Goal: Transaction & Acquisition: Book appointment/travel/reservation

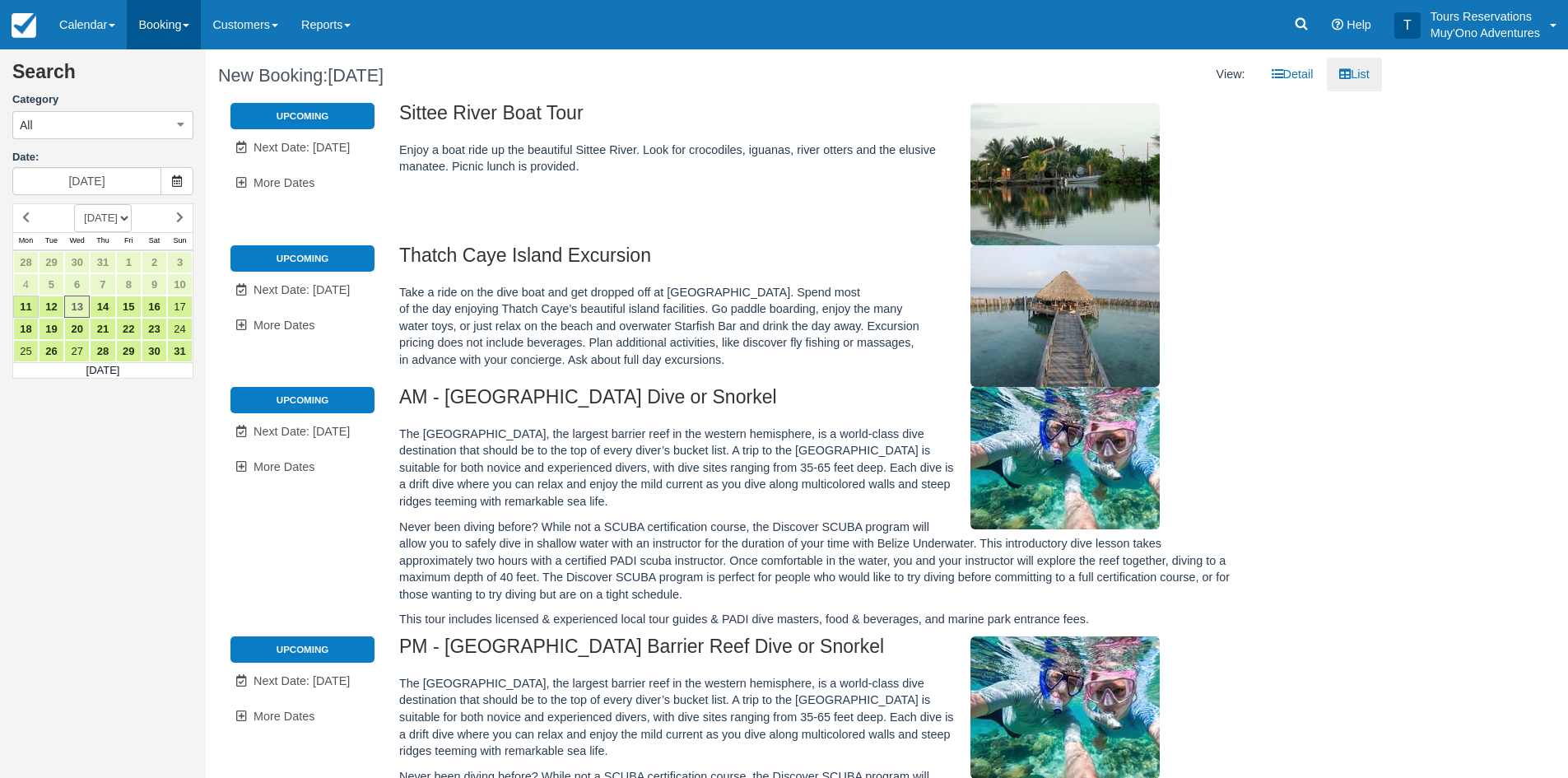
click at [144, 28] on link "Booking" at bounding box center [163, 24] width 74 height 49
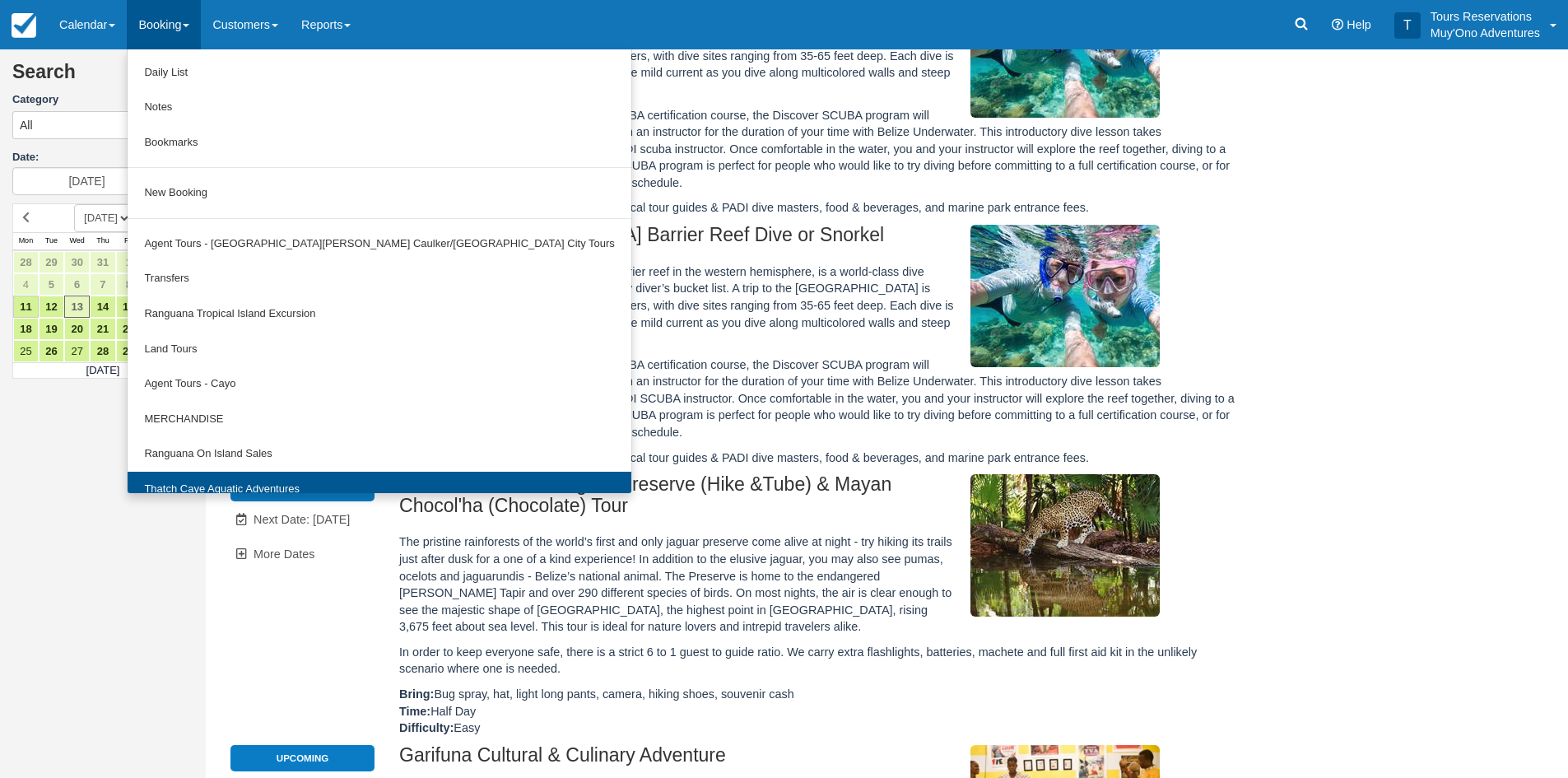
scroll to position [51, 0]
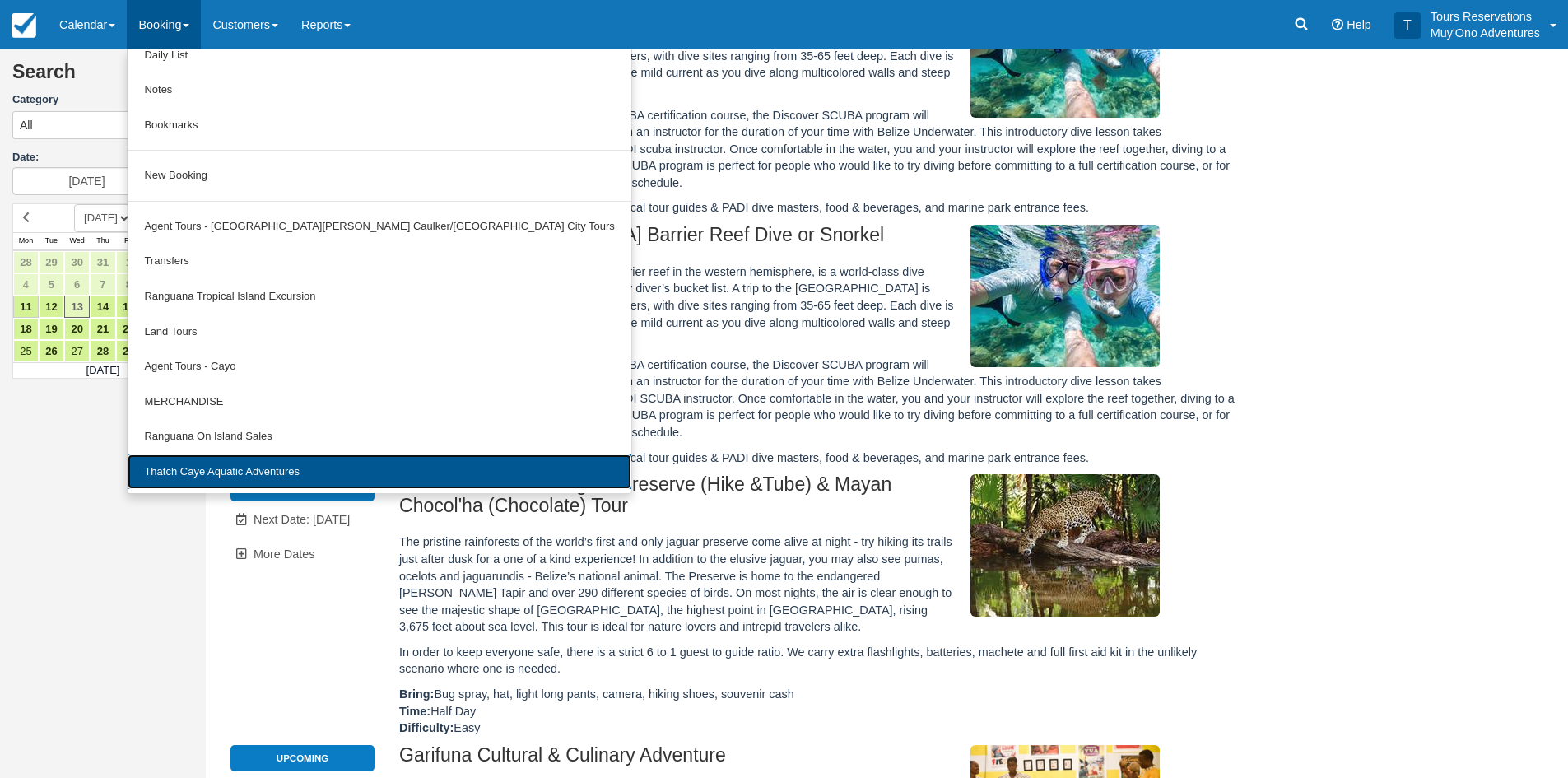
click at [244, 454] on link "Thatch Caye Aquatic Adventures" at bounding box center [379, 471] width 503 height 36
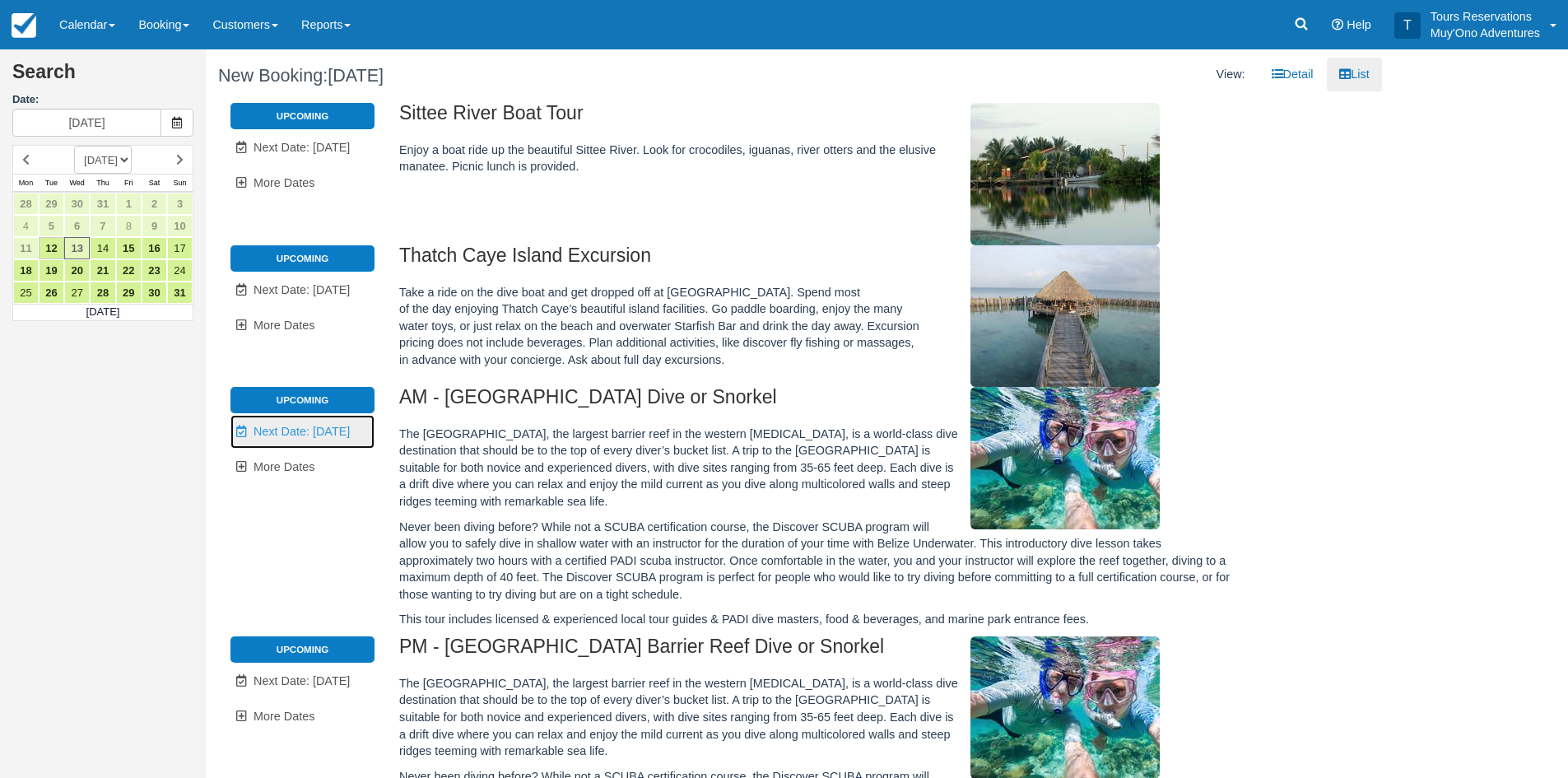
click at [319, 427] on span "Next Date: [DATE]" at bounding box center [301, 431] width 96 height 13
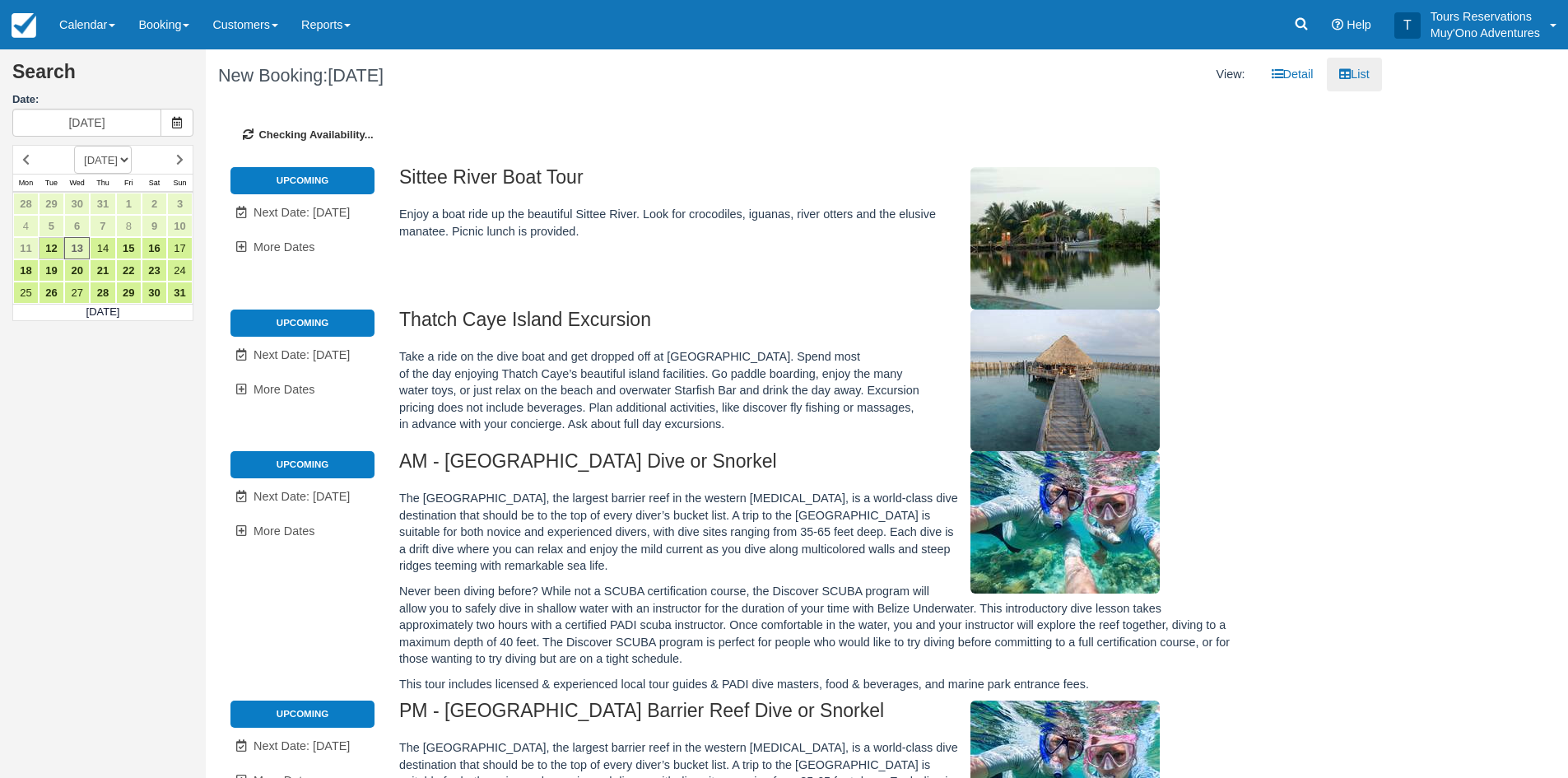
type input "08/14/25"
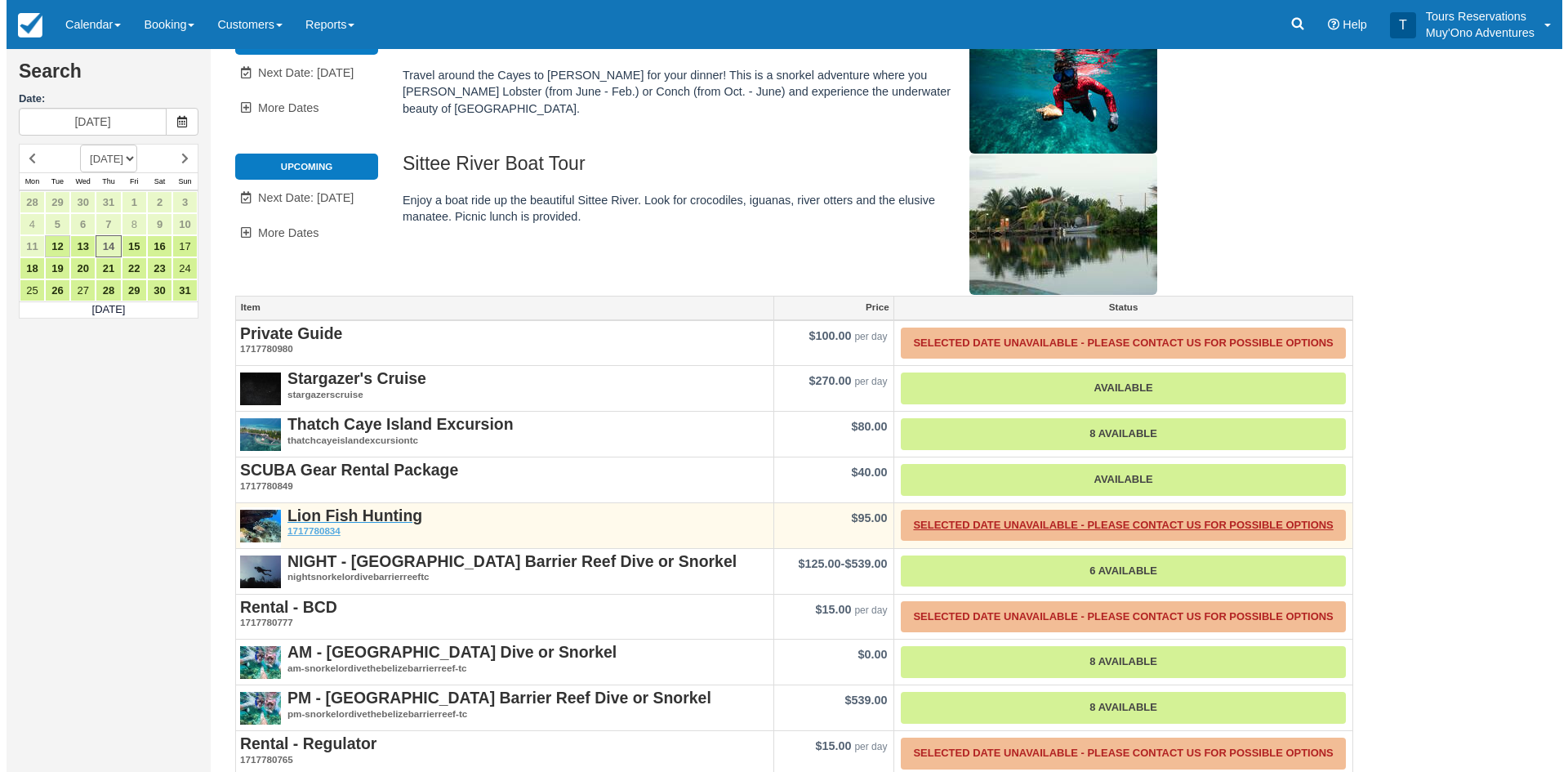
scroll to position [258, 0]
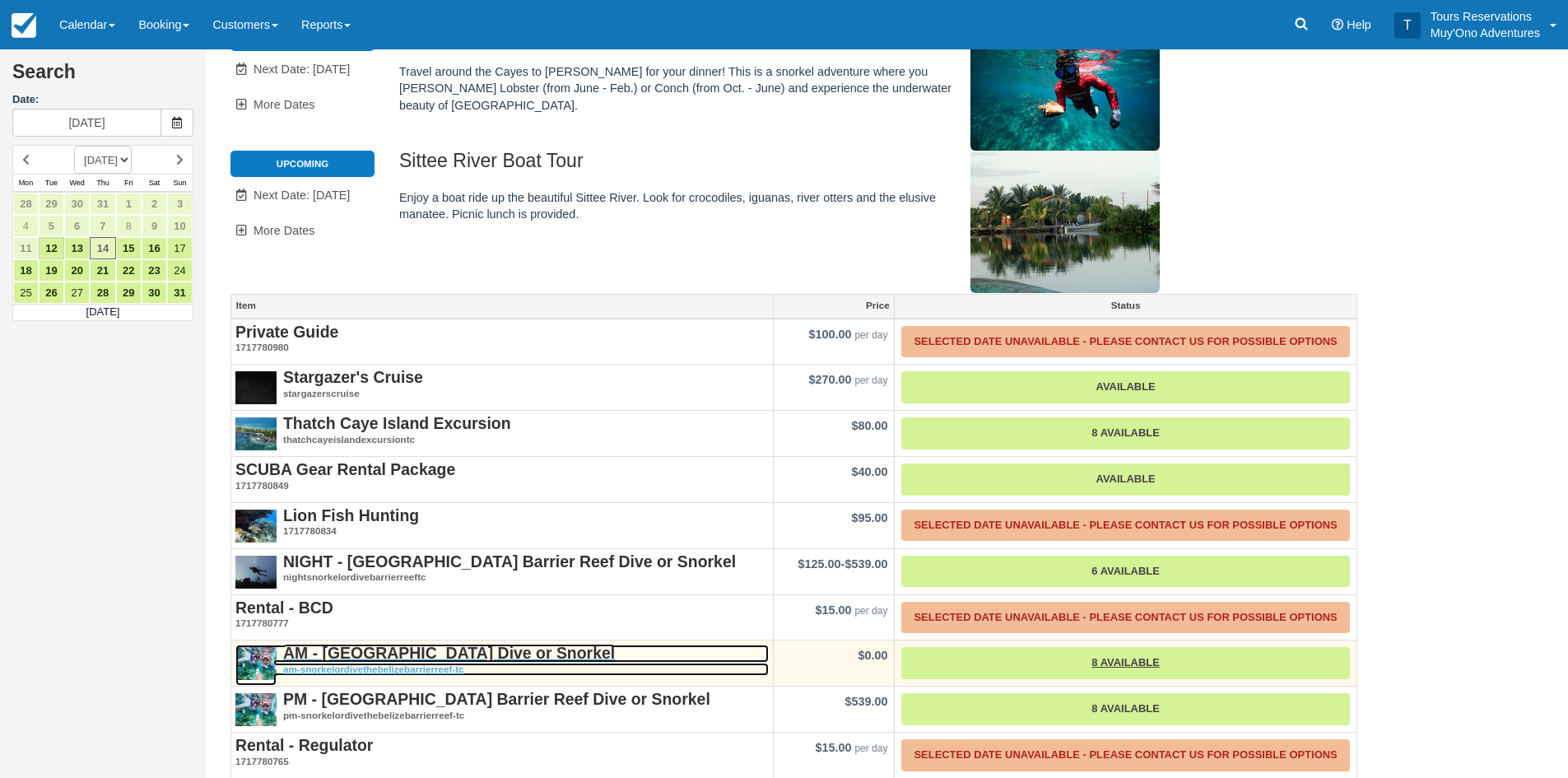
click at [390, 663] on em "am-snorkelordivethebelizebarrierreef-tc" at bounding box center [502, 669] width 533 height 14
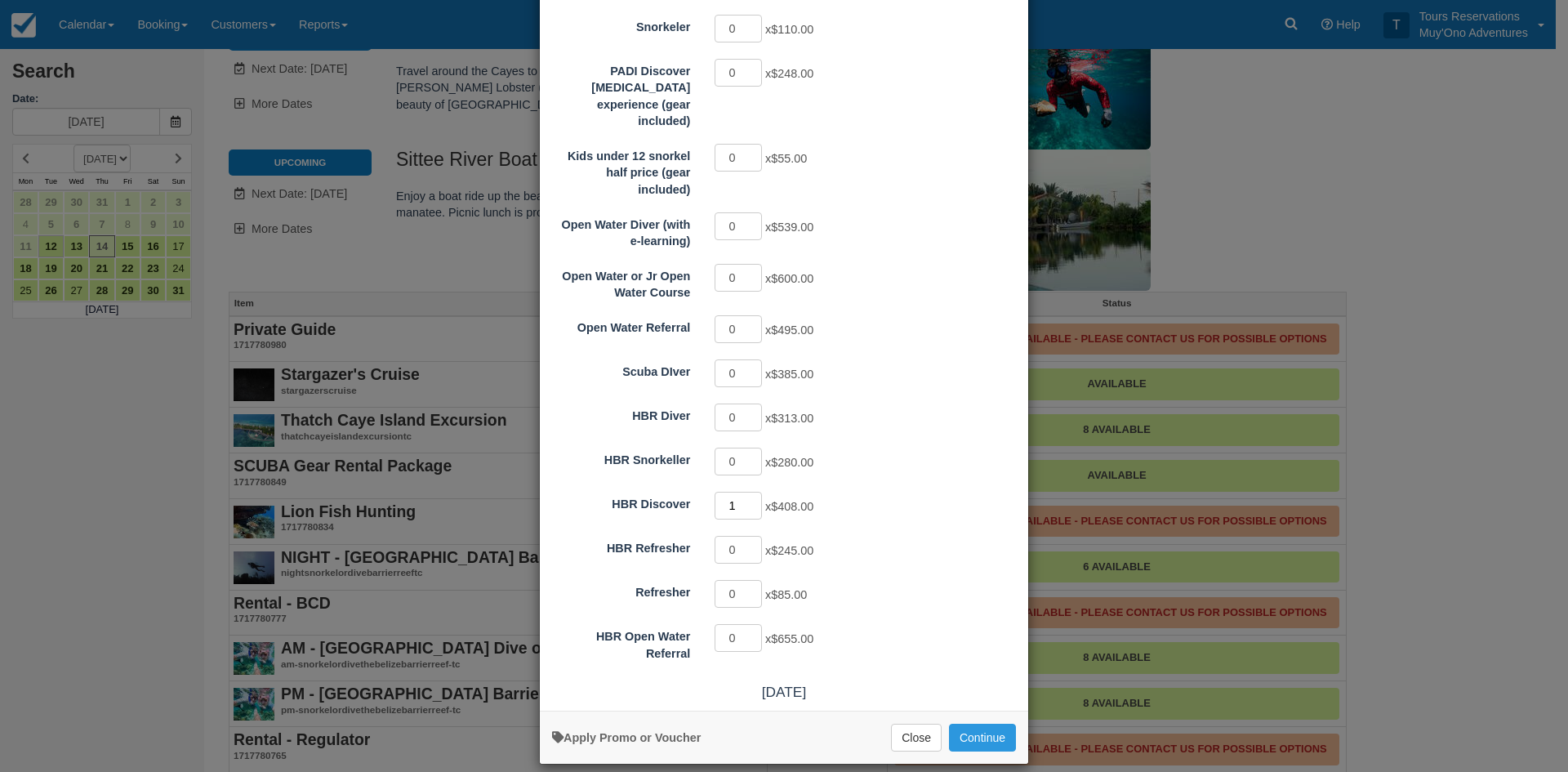
type input "1"
click at [749, 492] on input "1" at bounding box center [738, 506] width 47 height 28
click at [975, 724] on button "Continue" at bounding box center [982, 738] width 67 height 28
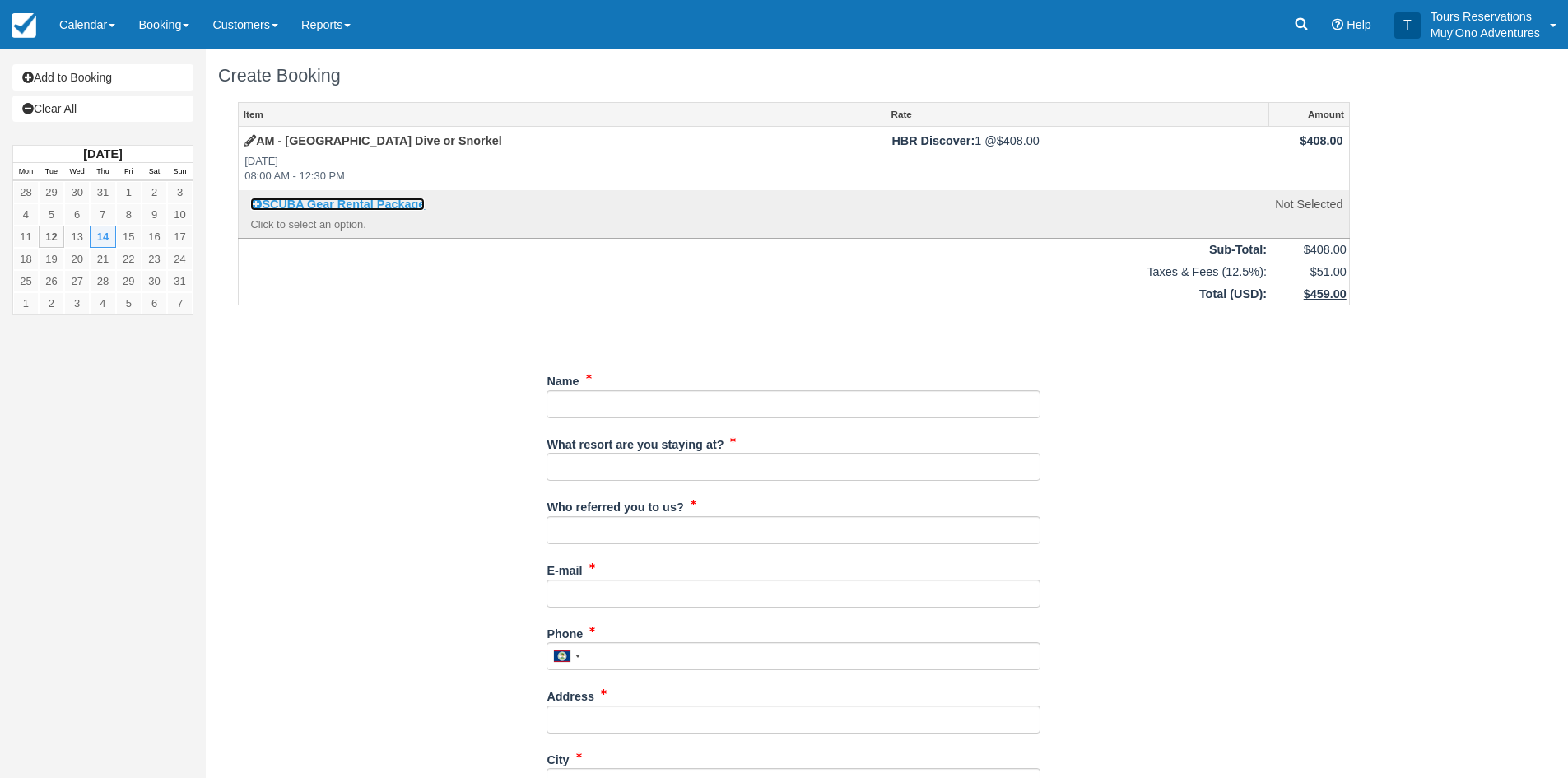
click at [333, 202] on link "SCUBA Gear Rental Package" at bounding box center [337, 204] width 175 height 13
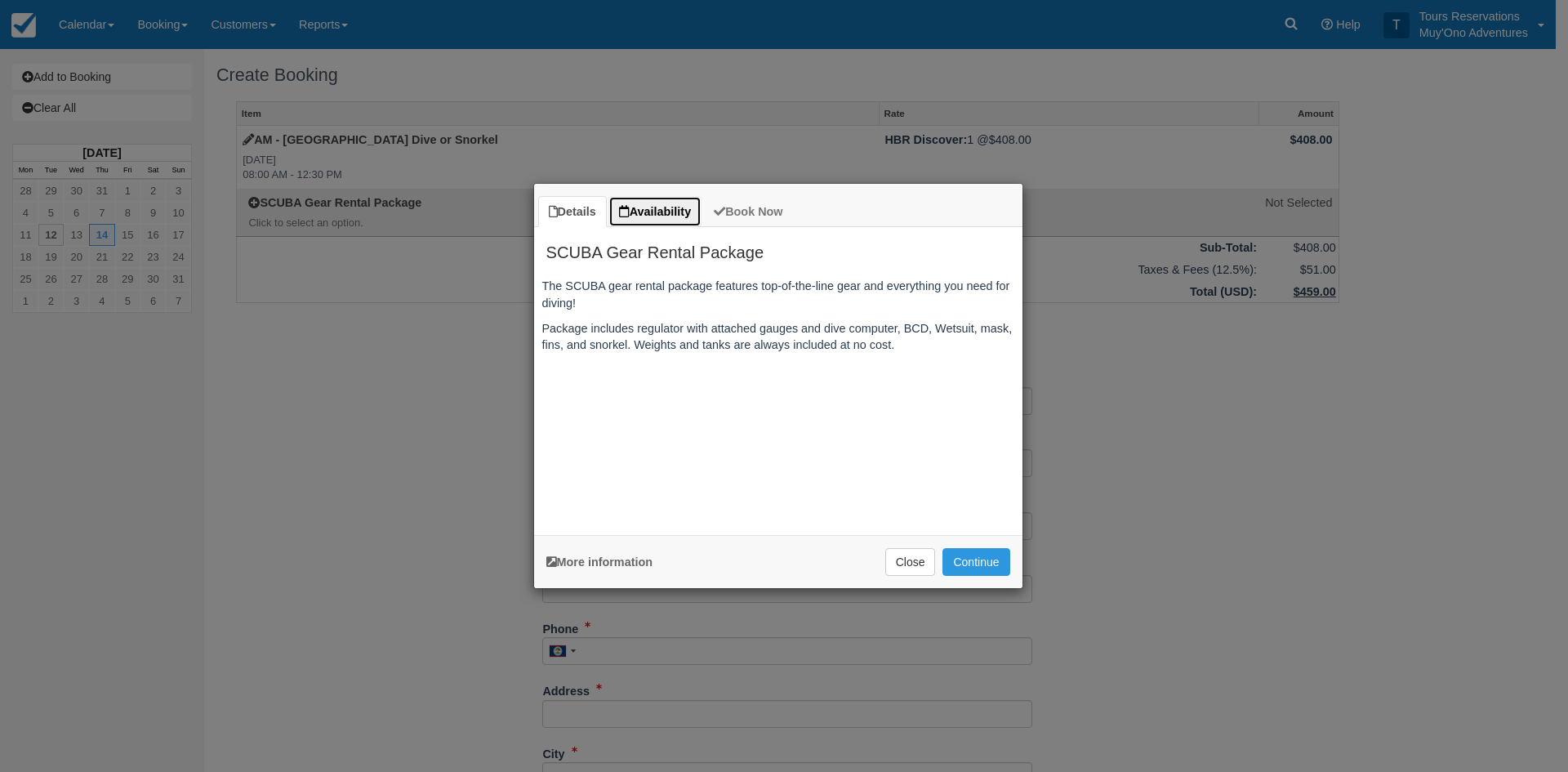
click at [650, 214] on link "Availability" at bounding box center [654, 212] width 93 height 32
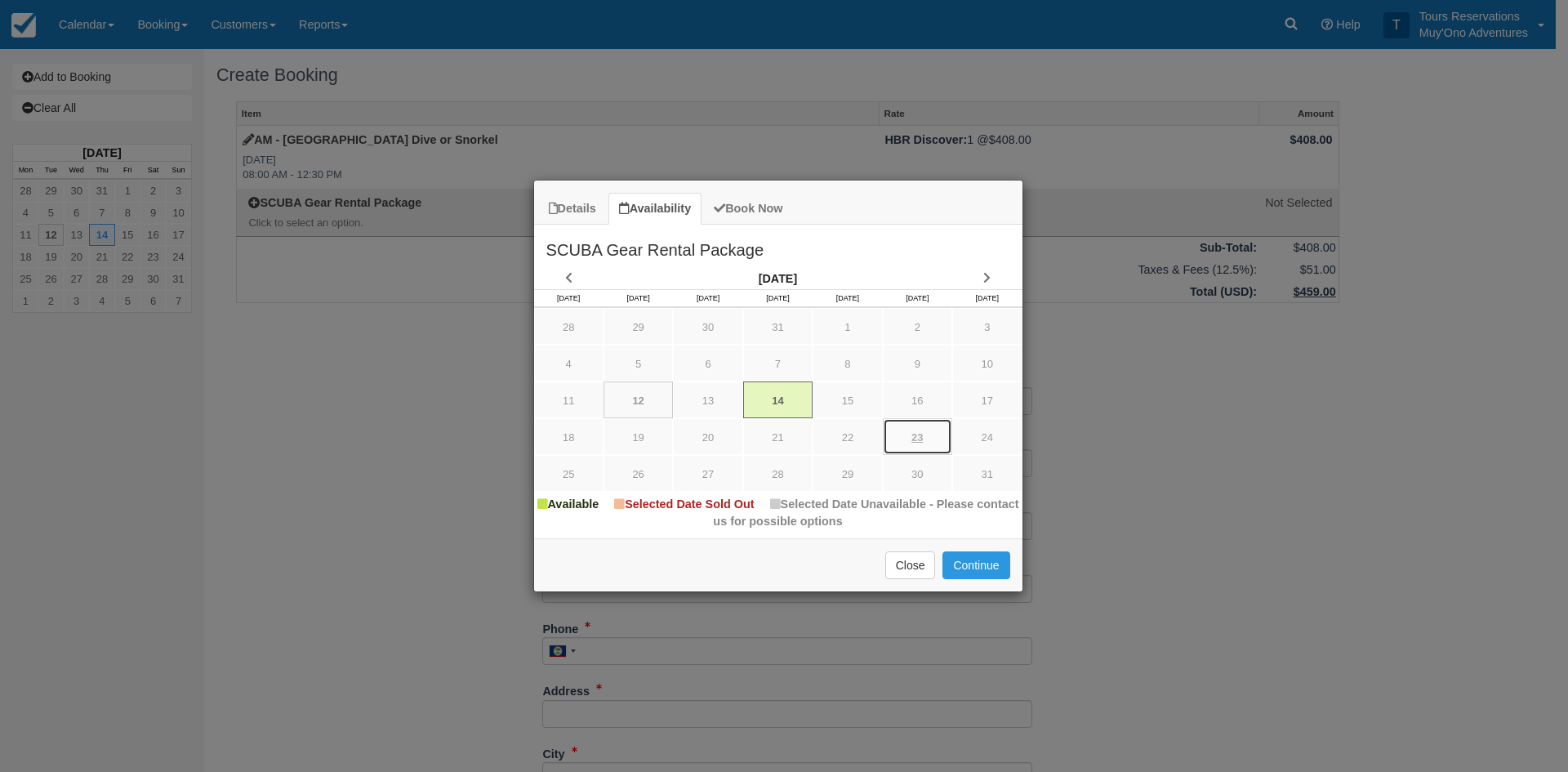
click at [917, 430] on link "23" at bounding box center [917, 437] width 70 height 37
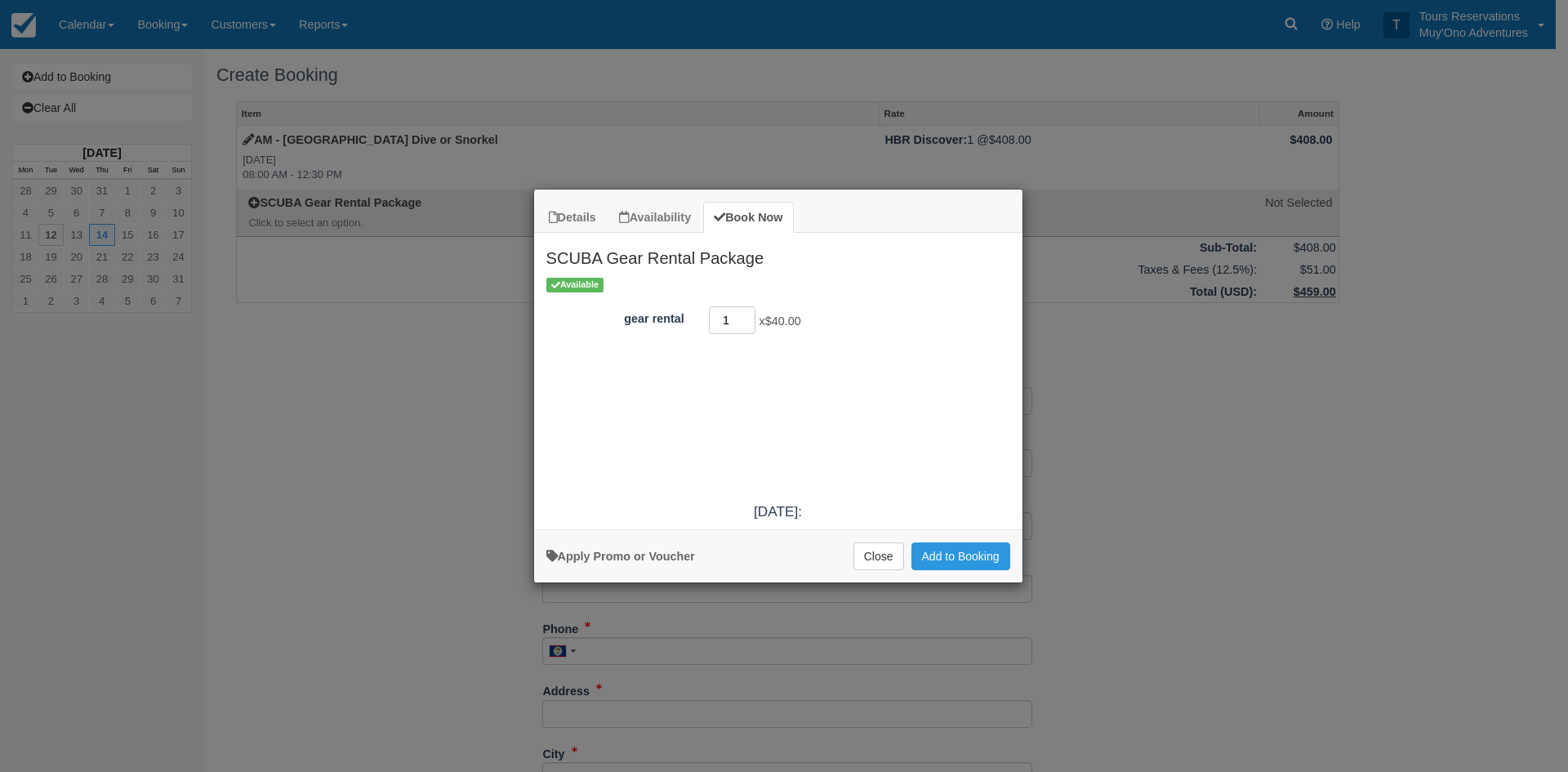
click at [749, 317] on input "1" at bounding box center [732, 321] width 47 height 28
click at [749, 317] on input "2" at bounding box center [732, 321] width 47 height 28
type input "1"
click at [746, 324] on input "1" at bounding box center [732, 321] width 47 height 28
click at [938, 545] on button "Add to Booking" at bounding box center [960, 557] width 99 height 28
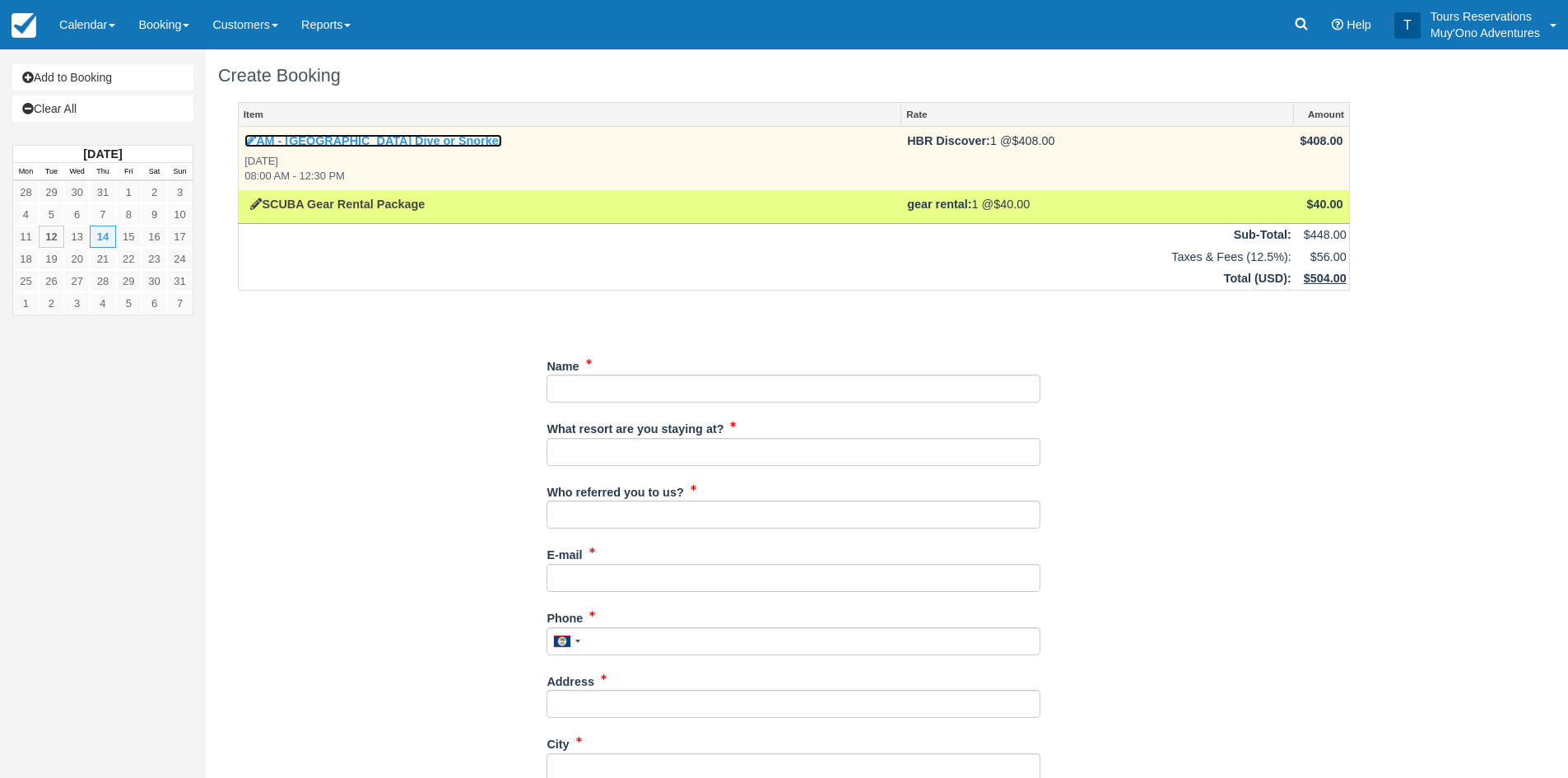
click at [338, 139] on link "AM - [GEOGRAPHIC_DATA] Dive or Snorkel" at bounding box center [373, 141] width 258 height 13
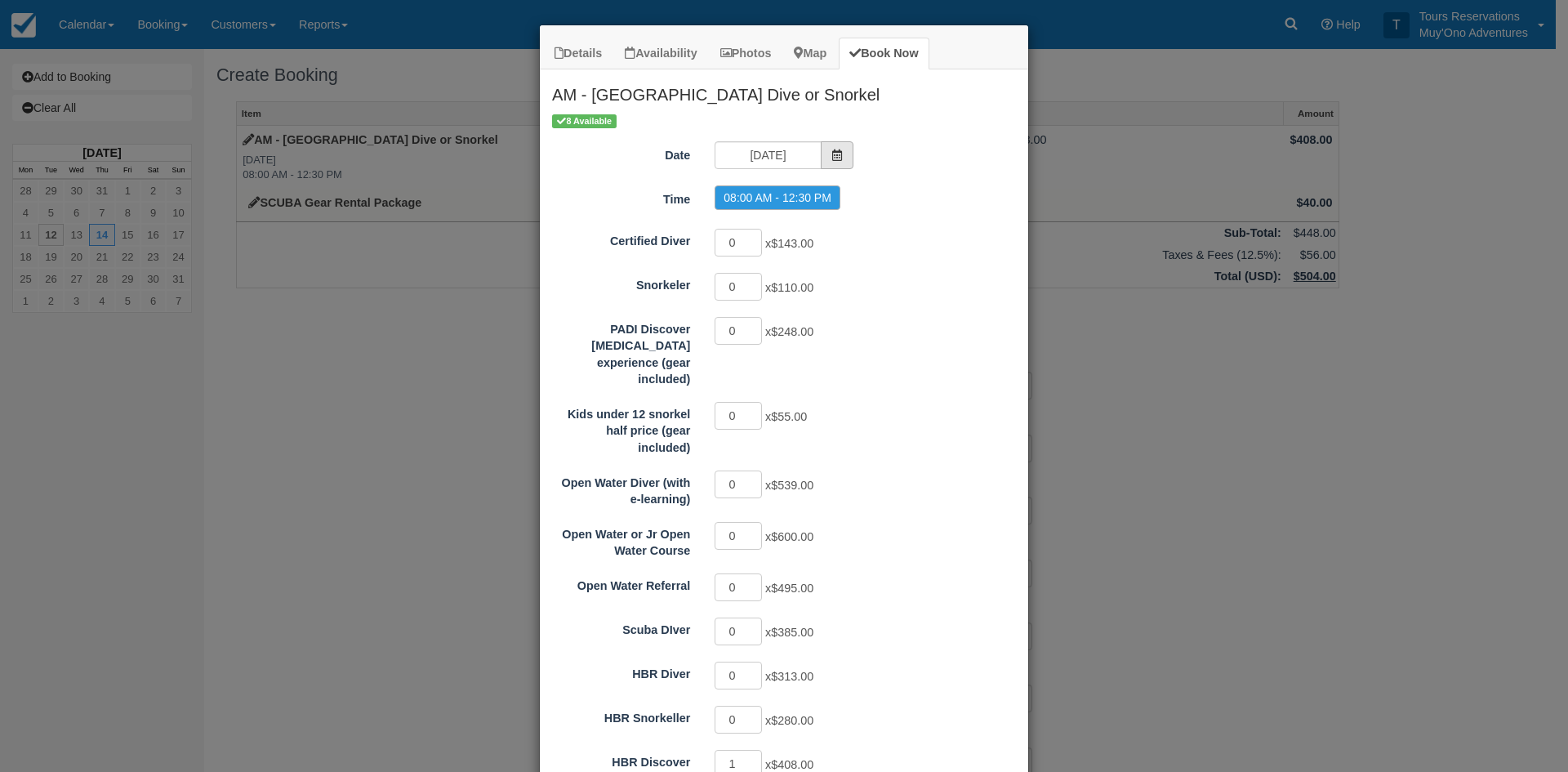
click at [828, 148] on span "Item Modal" at bounding box center [837, 155] width 33 height 28
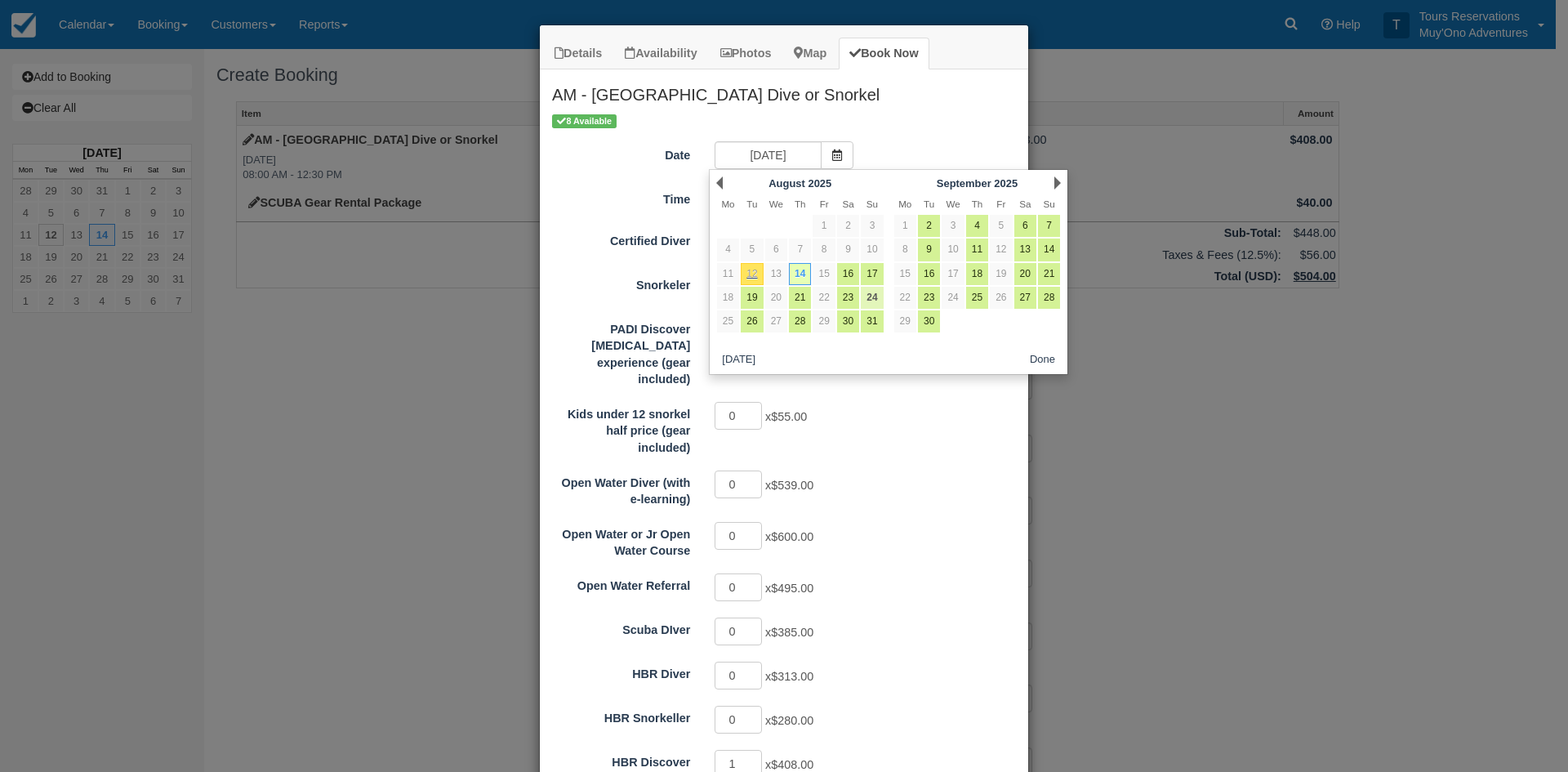
click at [869, 290] on link "24" at bounding box center [871, 298] width 22 height 22
type input "08/24/25"
radio input "false"
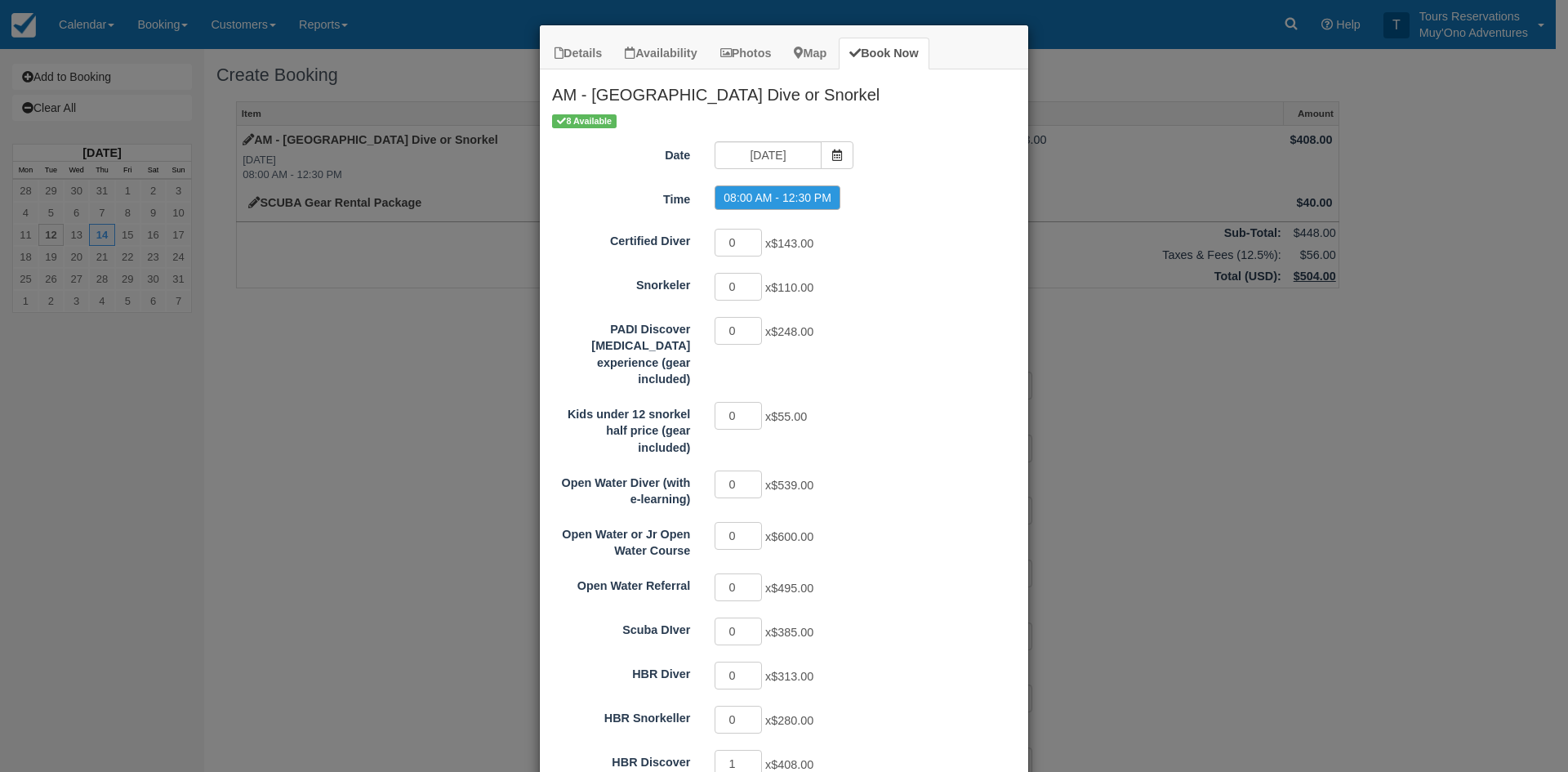
scroll to position [258, 0]
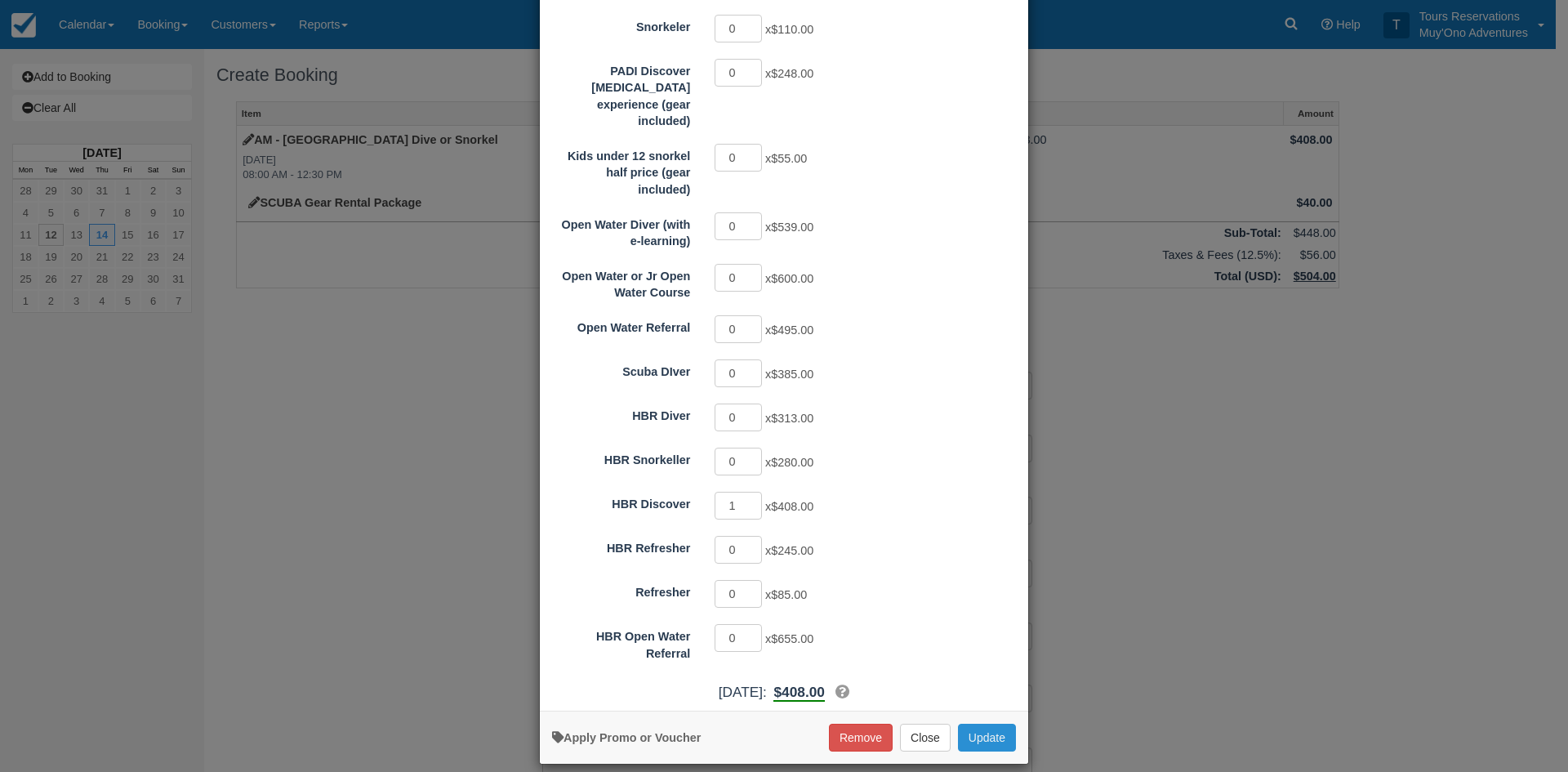
click at [999, 724] on button "Update" at bounding box center [986, 738] width 58 height 28
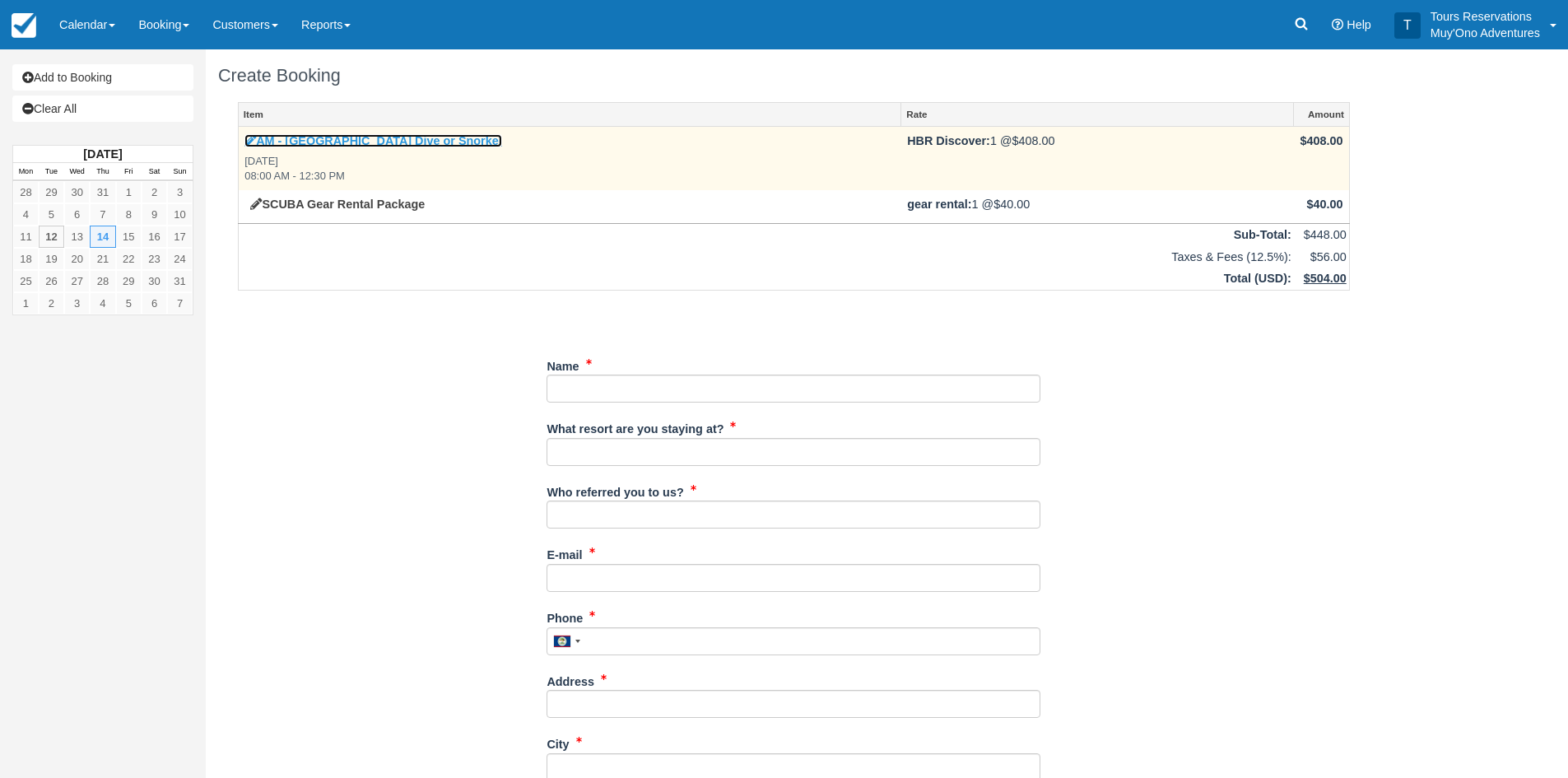
click at [306, 142] on link "AM - [GEOGRAPHIC_DATA] Dive or Snorkel" at bounding box center [373, 141] width 258 height 13
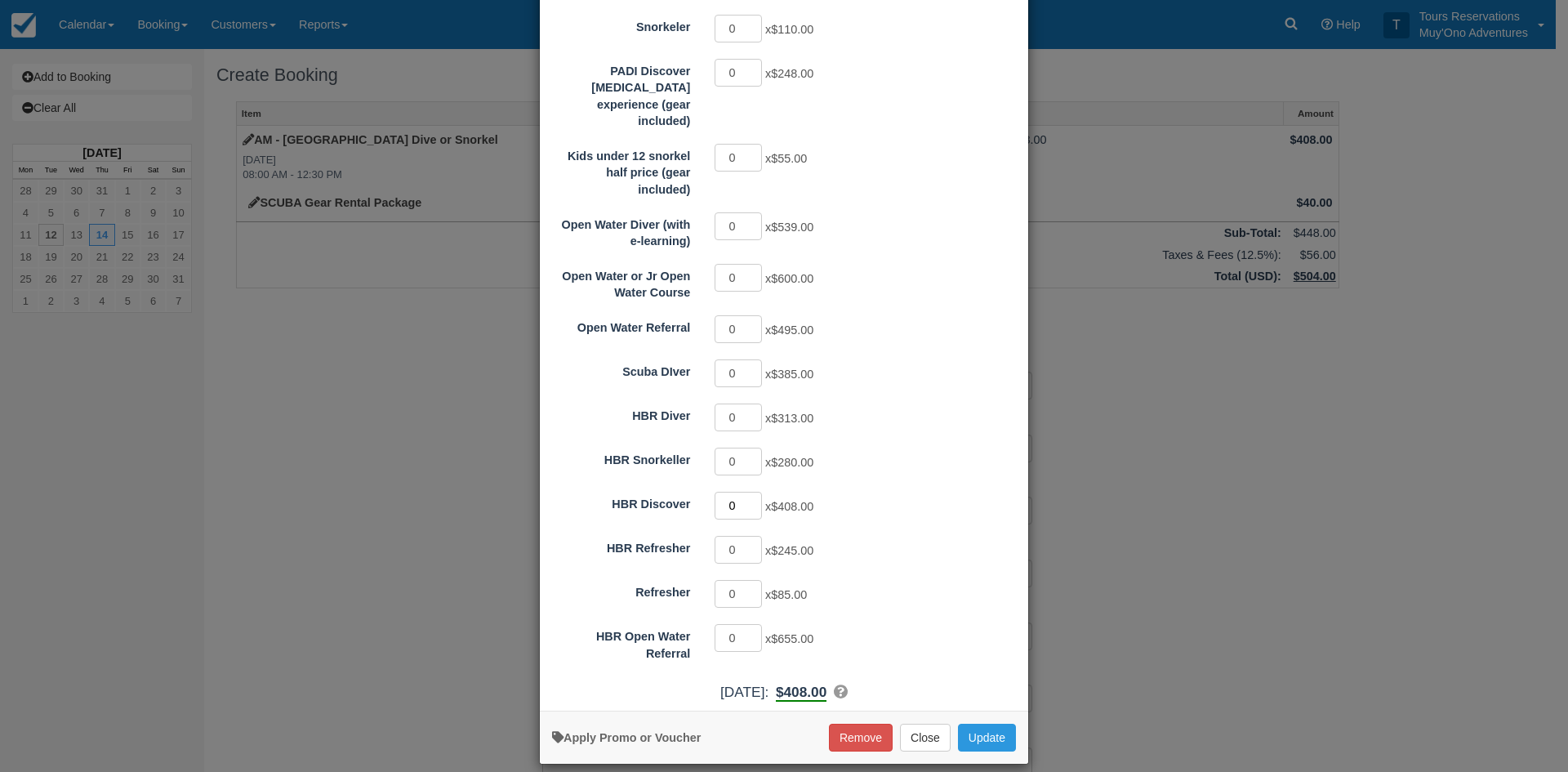
type input "0"
click at [747, 492] on input "0" at bounding box center [738, 506] width 47 height 28
type input "1"
click at [749, 448] on input "1" at bounding box center [738, 462] width 47 height 28
click at [992, 724] on button "Update" at bounding box center [986, 738] width 58 height 28
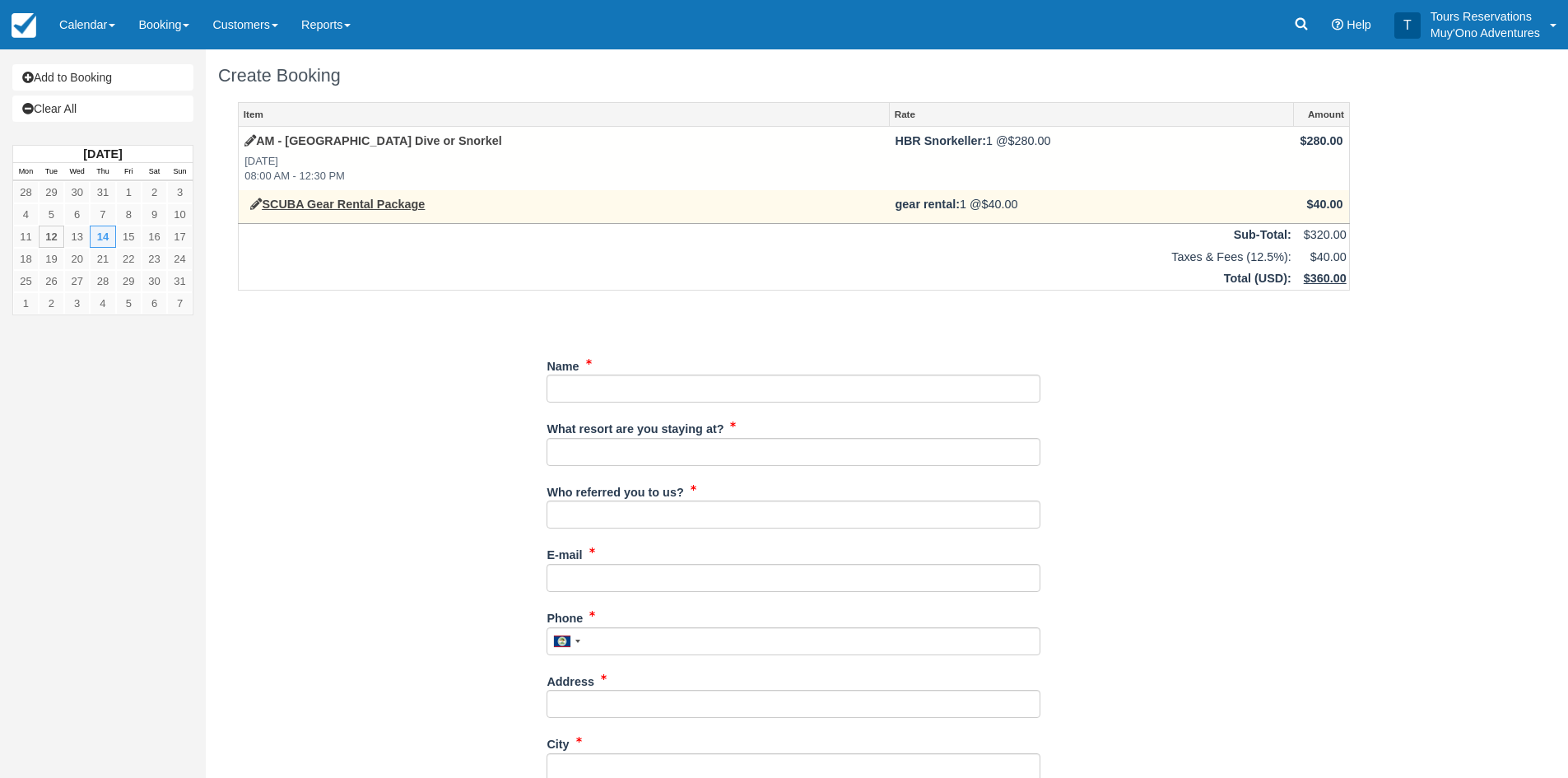
click at [411, 197] on label "SCUBA Gear Rental Package" at bounding box center [337, 205] width 175 height 17
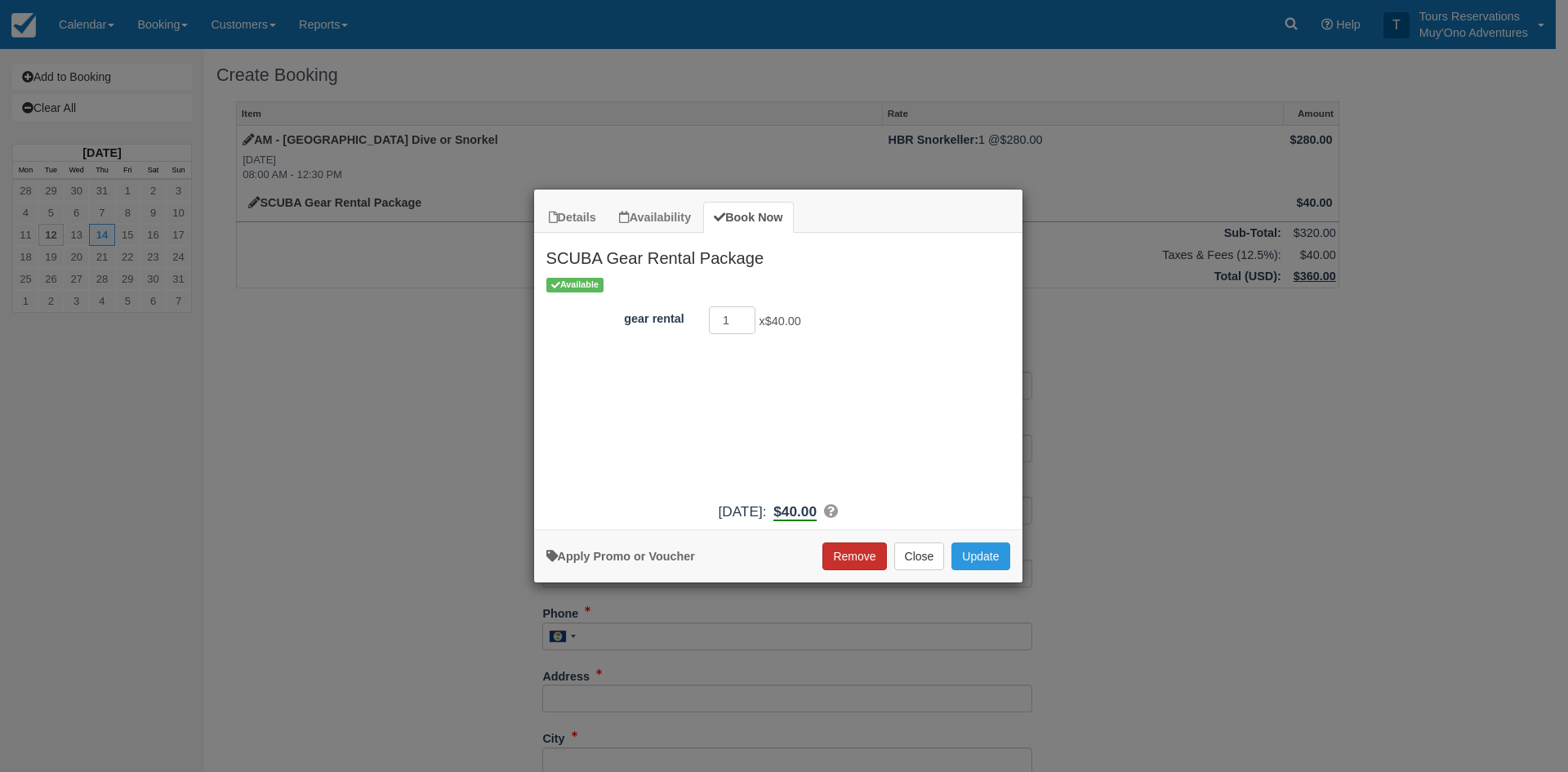
click at [846, 557] on button "Remove" at bounding box center [854, 557] width 64 height 28
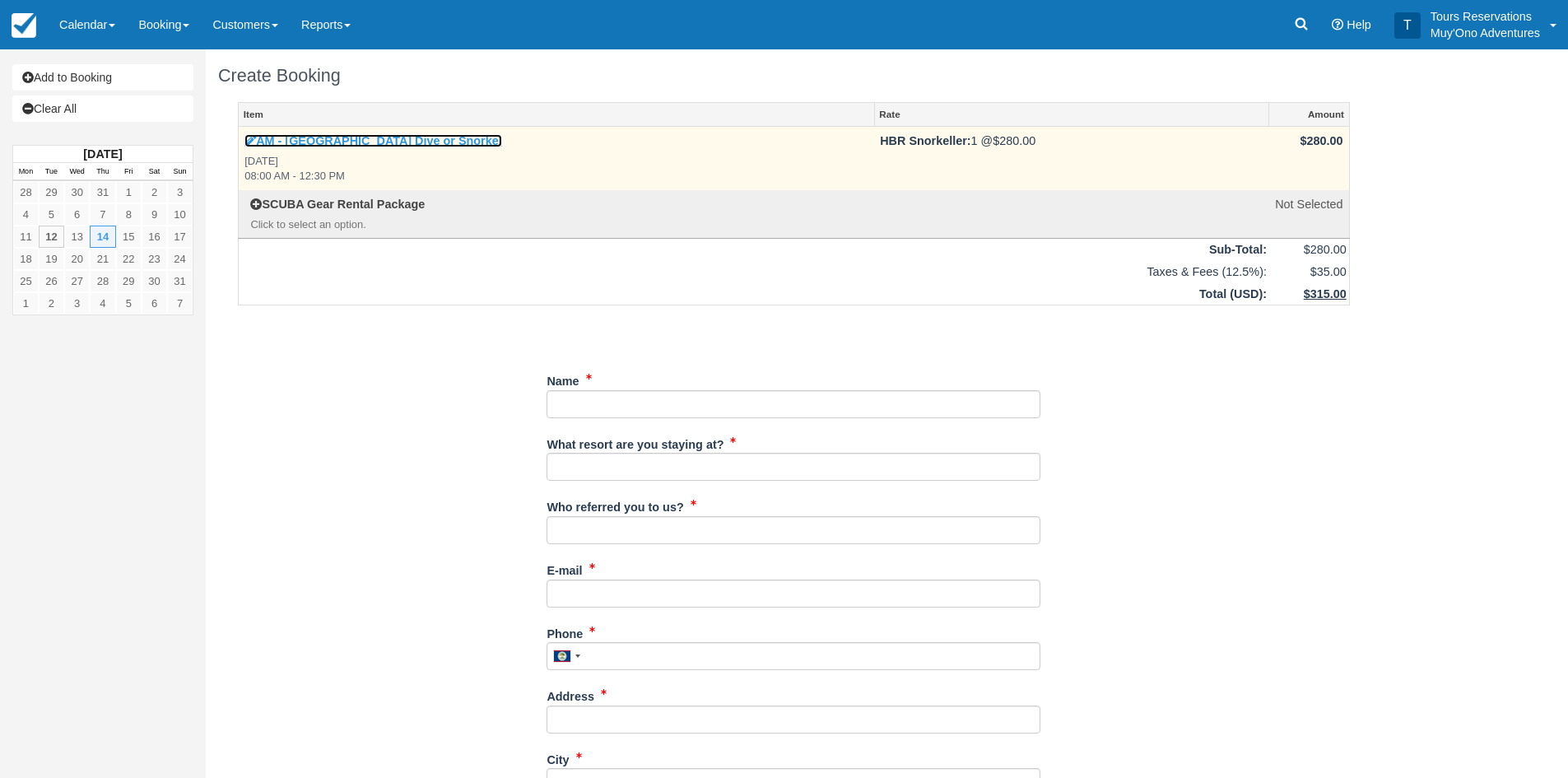
click at [333, 142] on link "AM - [GEOGRAPHIC_DATA] Dive or Snorkel" at bounding box center [373, 141] width 258 height 13
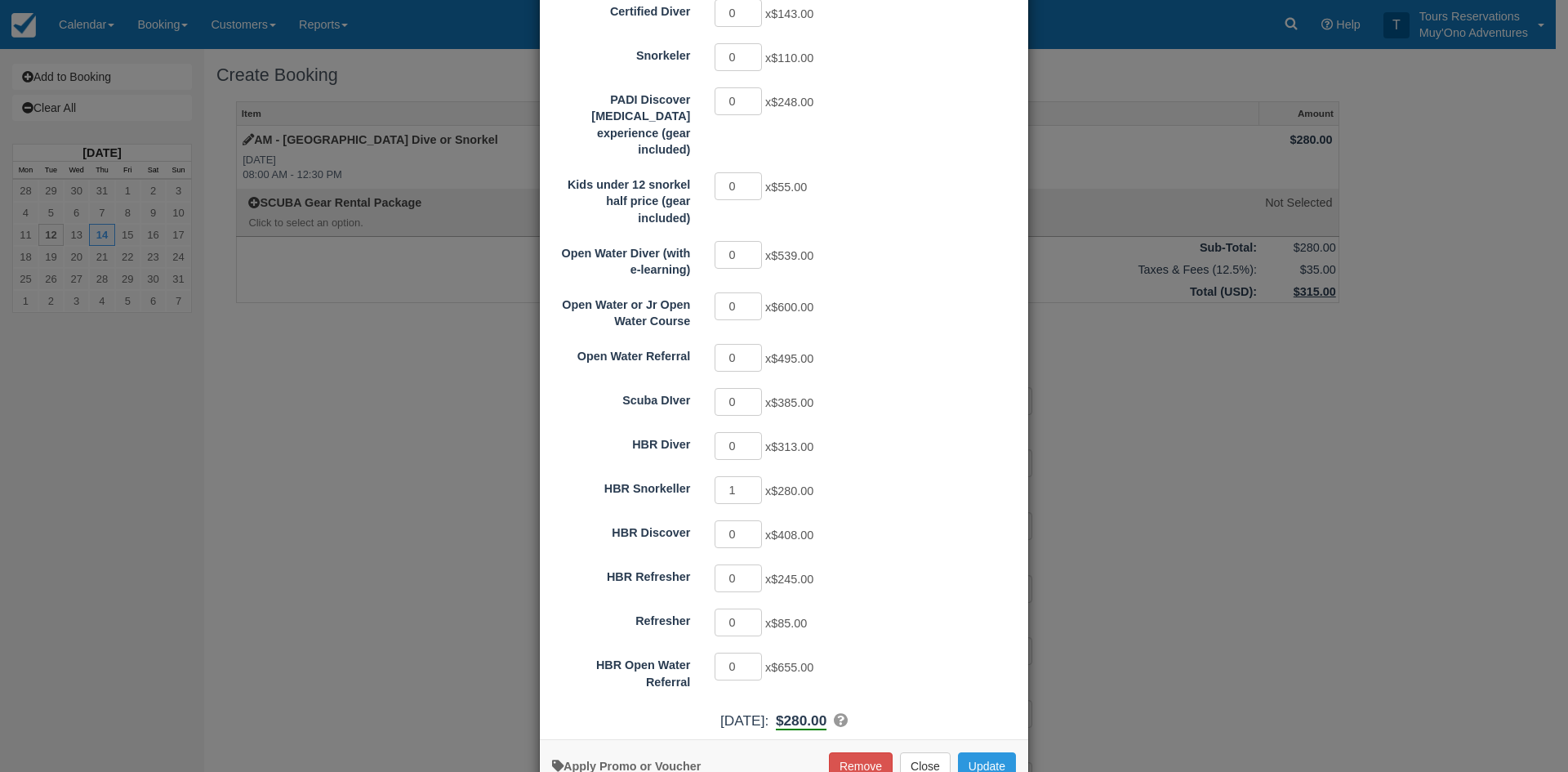
scroll to position [245, 0]
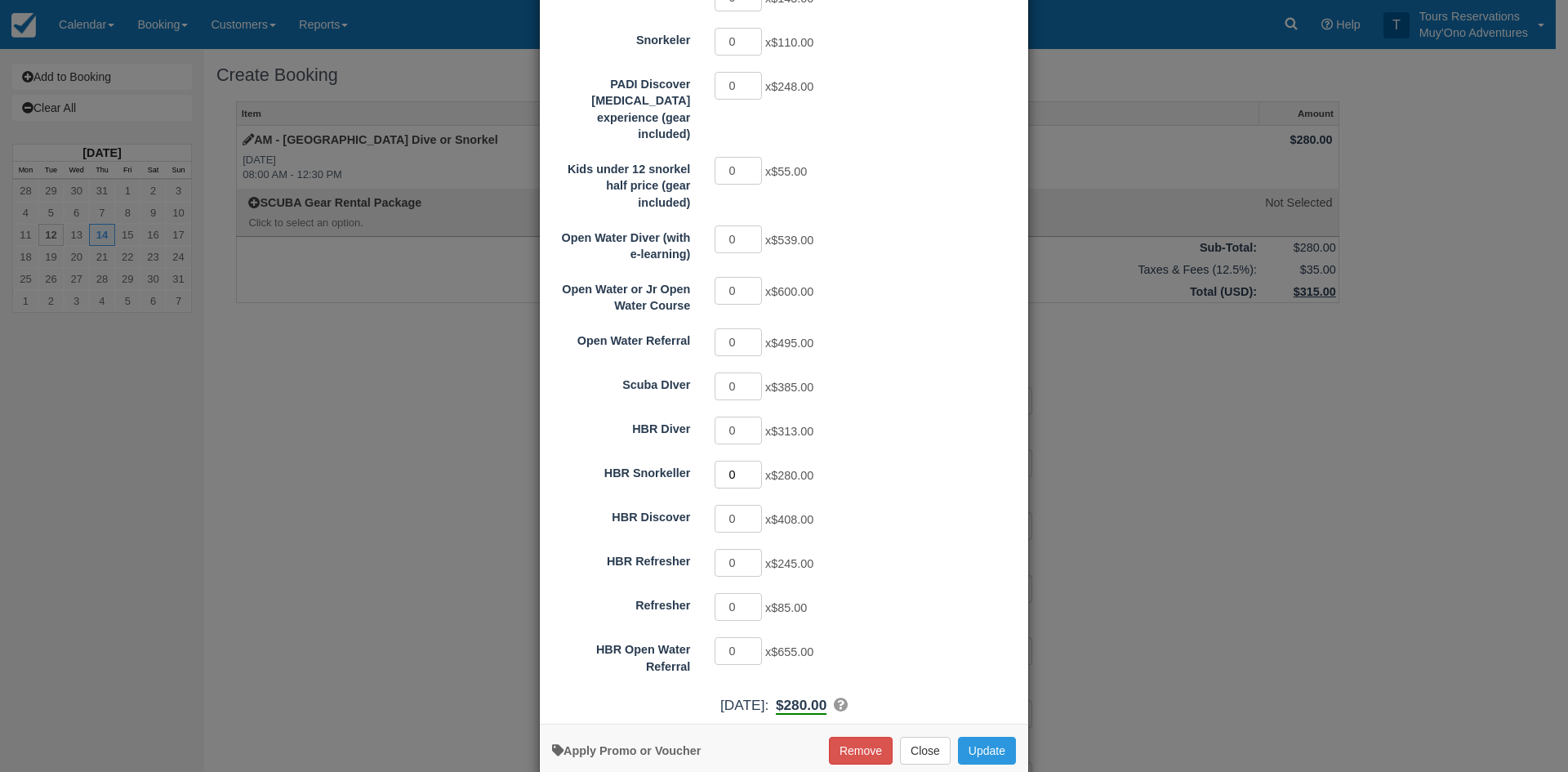
click at [746, 463] on input "0" at bounding box center [738, 475] width 47 height 28
type input "1"
click at [749, 461] on input "1" at bounding box center [738, 475] width 47 height 28
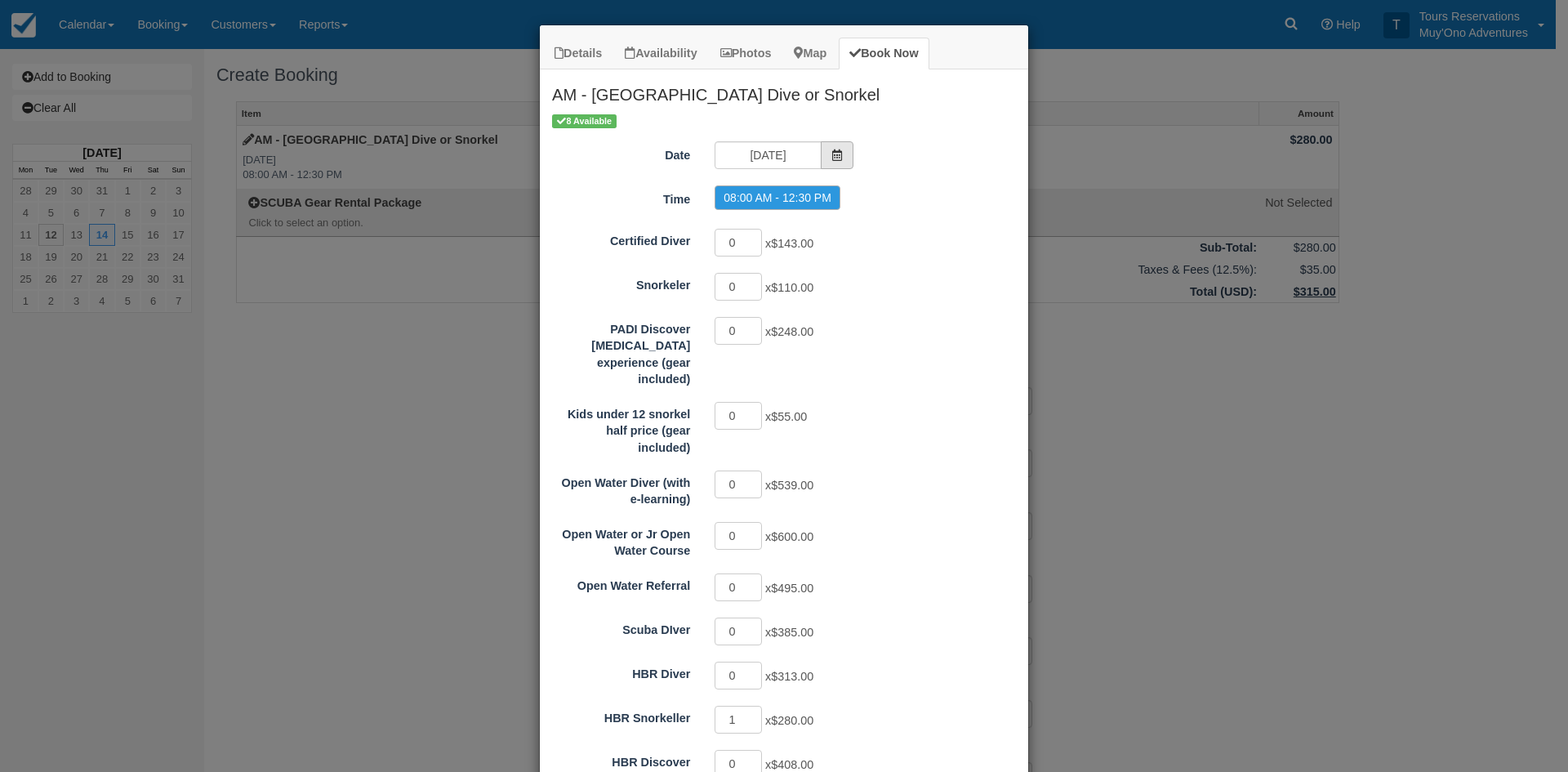
click at [834, 151] on icon "Item Modal" at bounding box center [836, 155] width 11 height 11
